Goal: Task Accomplishment & Management: Manage account settings

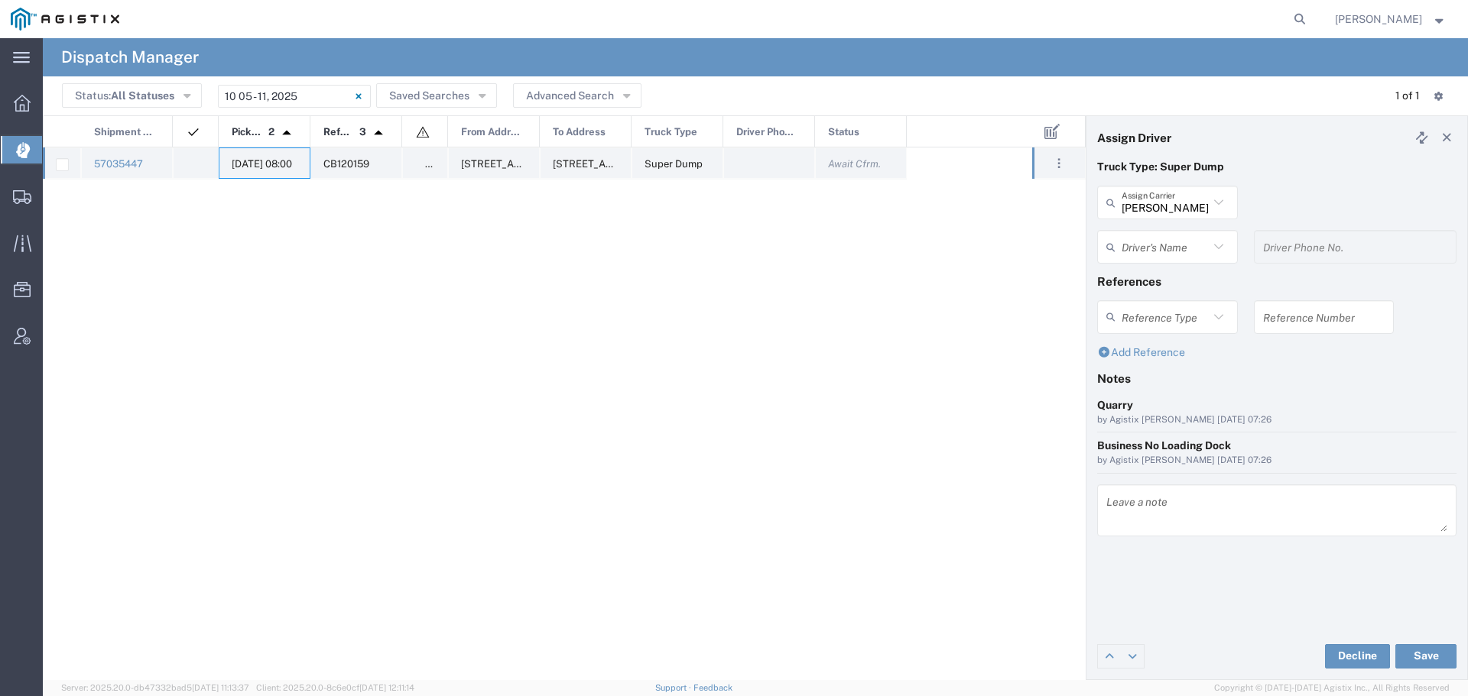
click at [246, 164] on span "10/06/2025, 08:00" at bounding box center [262, 163] width 60 height 11
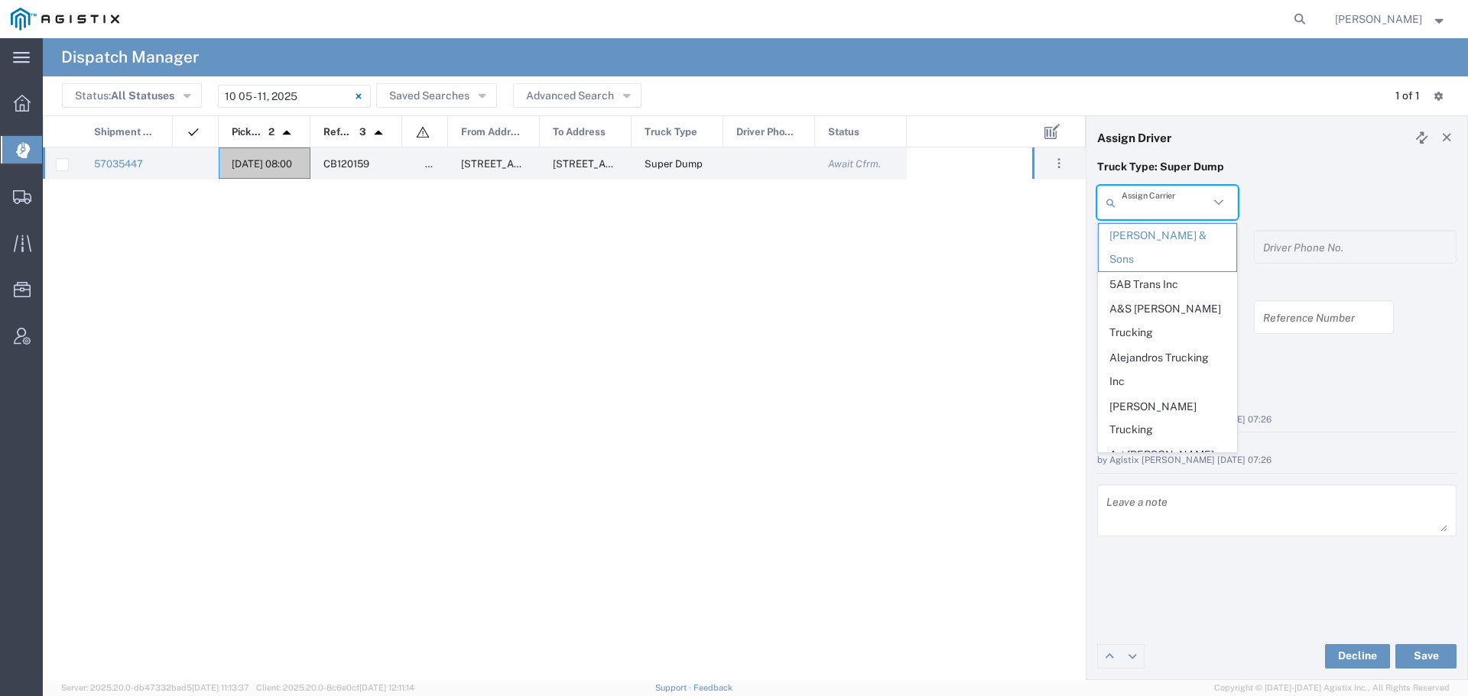
click at [1173, 207] on input "text" at bounding box center [1164, 203] width 87 height 27
click at [1157, 443] on span "Art Cervantes Inc" at bounding box center [1167, 466] width 138 height 47
type input "Art Cervantes Inc"
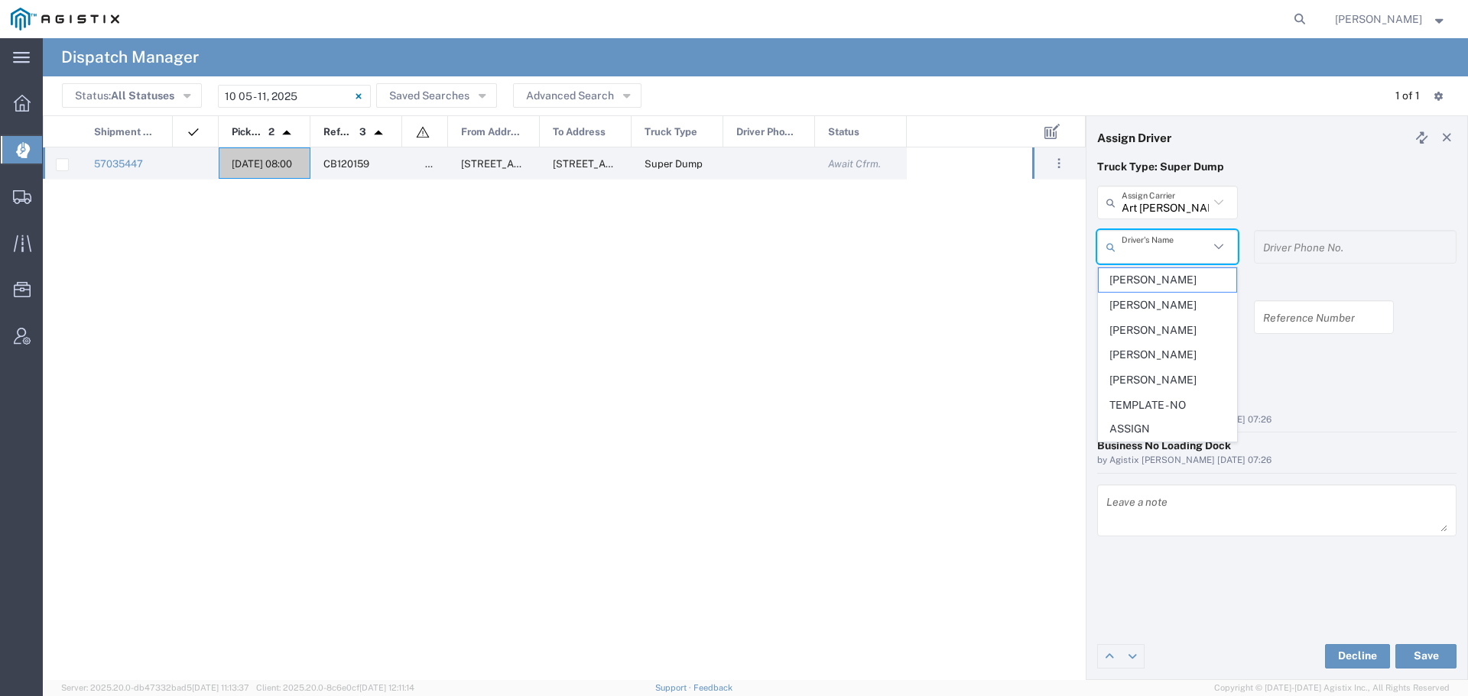
click at [1176, 250] on input "text" at bounding box center [1164, 247] width 87 height 27
click at [1164, 324] on span "Bill Cervantes" at bounding box center [1167, 331] width 138 height 24
type input "Bill Cervantes"
type input "209-923-3295"
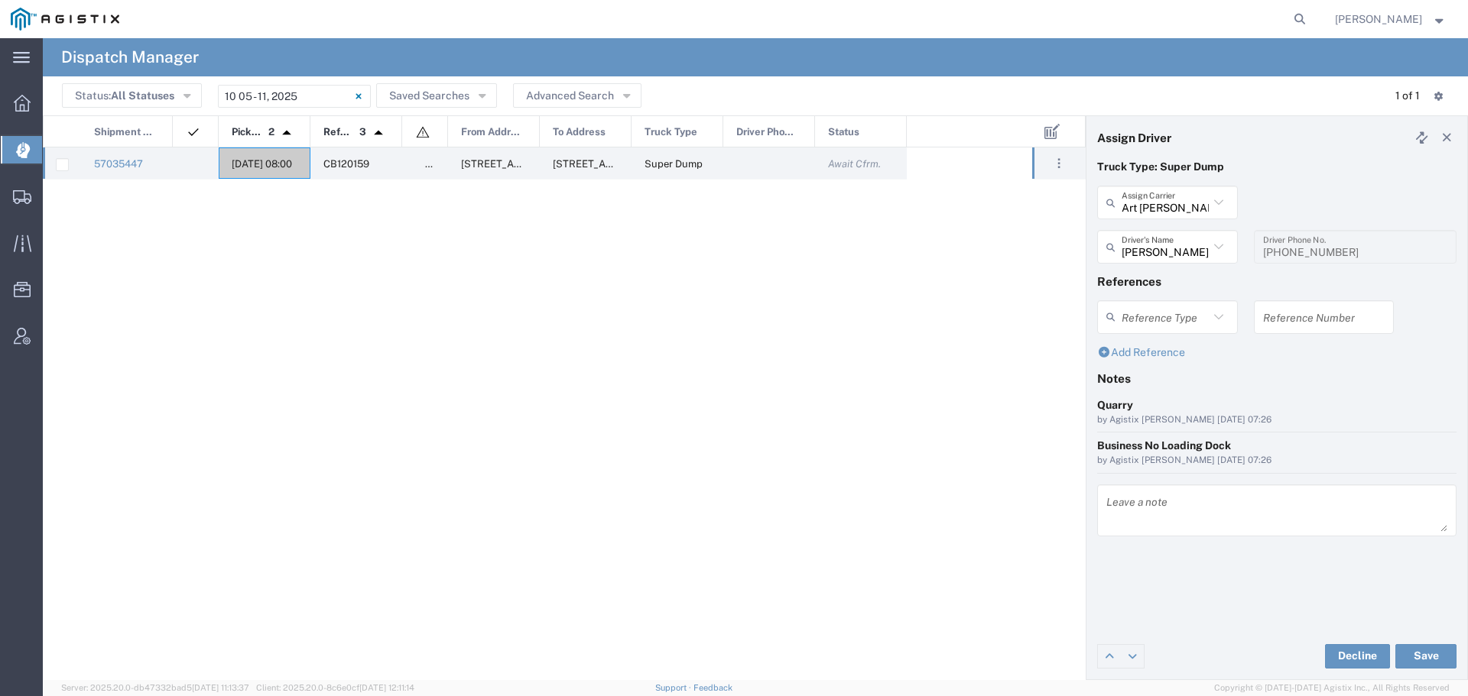
click at [1279, 333] on div "Reference Number" at bounding box center [1324, 317] width 141 height 34
type input "WO10277"
click at [1130, 503] on textarea at bounding box center [1276, 510] width 341 height 43
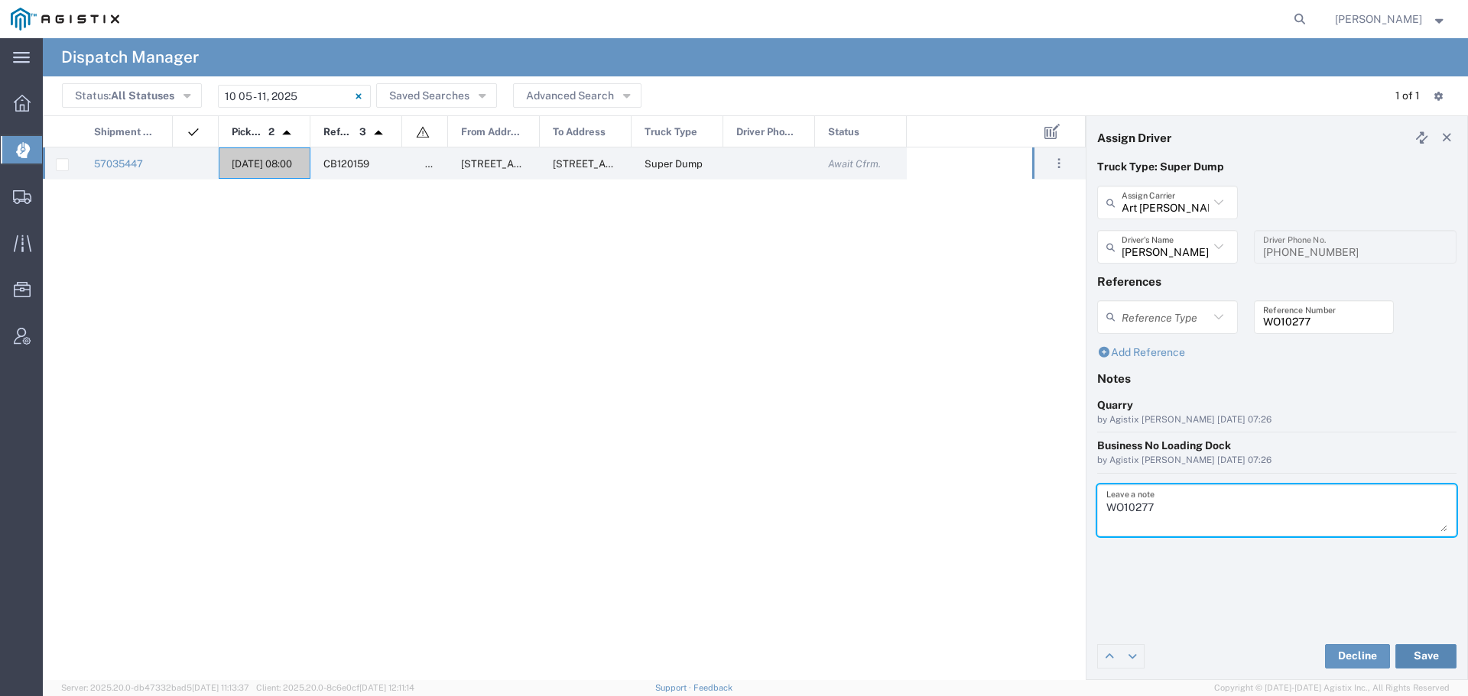
type textarea "WO10277"
click at [1416, 652] on button "Save" at bounding box center [1425, 656] width 61 height 24
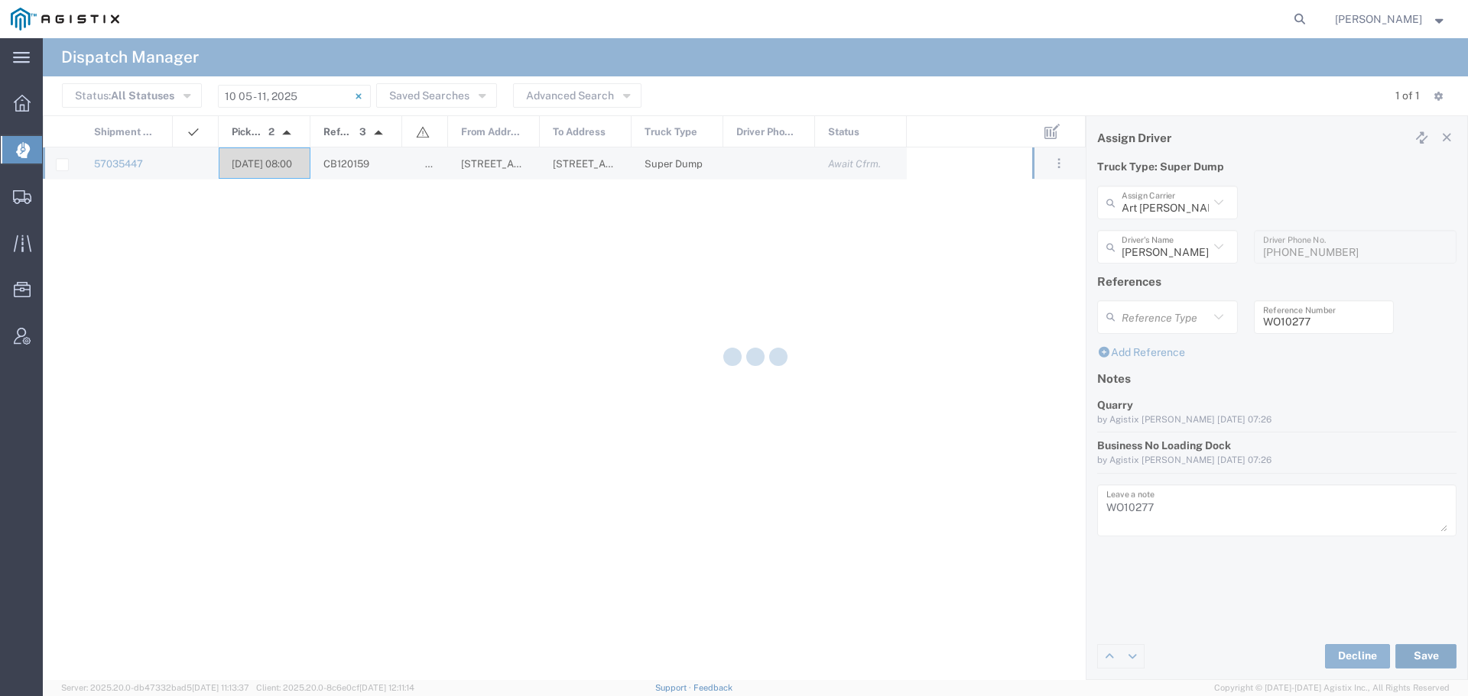
type input "Bill Cervantes"
type input "Art Cervantes Inc"
